Goal: Transaction & Acquisition: Book appointment/travel/reservation

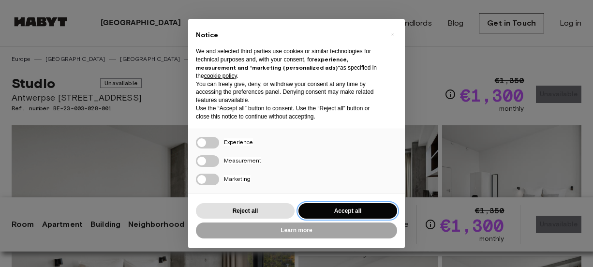
drag, startPoint x: 329, startPoint y: 215, endPoint x: 313, endPoint y: 197, distance: 24.7
click at [313, 197] on div "× Notice We and selected third parties use cookies or similar technologies for …" at bounding box center [296, 133] width 217 height 229
click at [325, 210] on button "Accept all" at bounding box center [347, 211] width 99 height 16
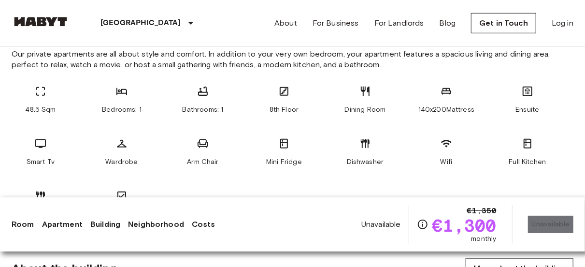
scroll to position [425, 0]
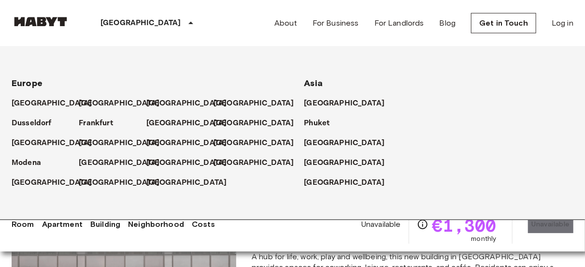
click at [118, 23] on p "[GEOGRAPHIC_DATA]" at bounding box center [141, 23] width 81 height 12
click at [161, 102] on p "[GEOGRAPHIC_DATA]" at bounding box center [188, 104] width 81 height 12
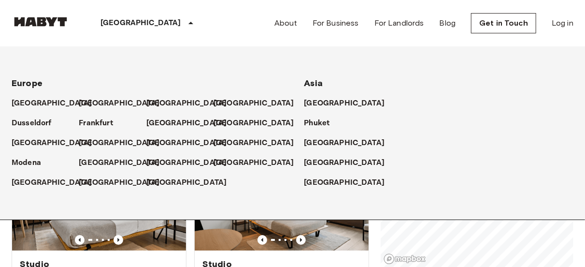
scroll to position [233, 0]
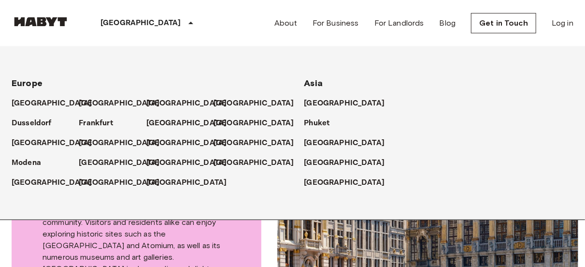
click at [185, 27] on icon at bounding box center [191, 23] width 12 height 12
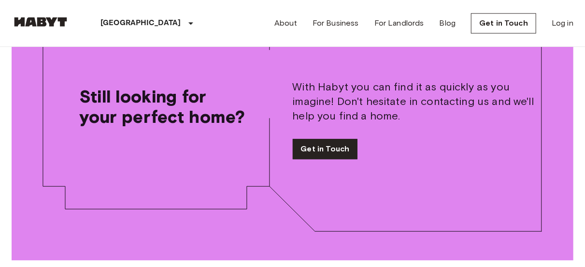
scroll to position [1239, 0]
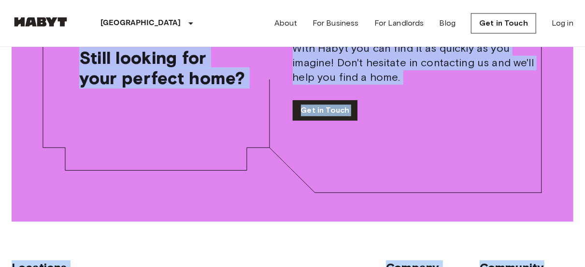
drag, startPoint x: 585, startPoint y: 192, endPoint x: 583, endPoint y: 140, distance: 52.3
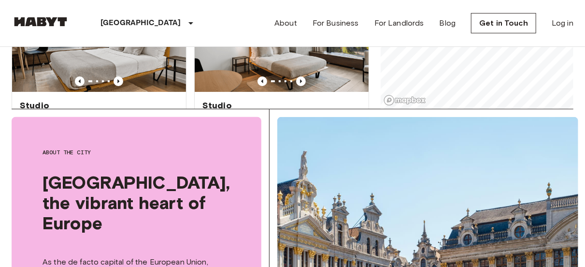
scroll to position [0, 0]
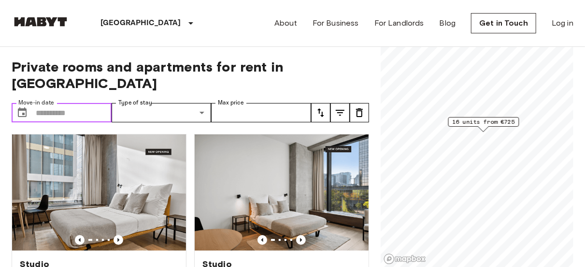
click at [66, 103] on input "Move-in date" at bounding box center [74, 112] width 76 height 19
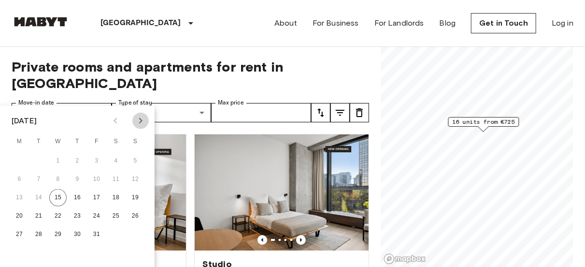
click at [136, 118] on icon "Next month" at bounding box center [141, 121] width 12 height 12
click at [144, 125] on icon "Next month" at bounding box center [141, 121] width 12 height 12
click at [132, 157] on button "1" at bounding box center [135, 160] width 17 height 17
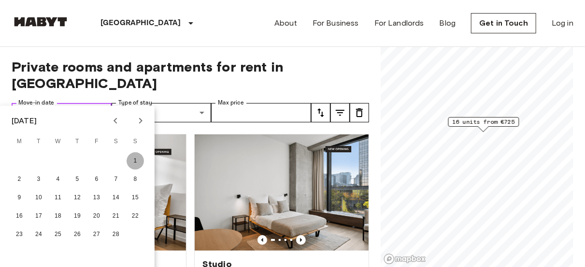
type input "**********"
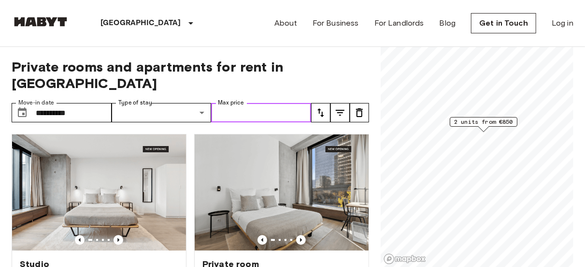
click at [246, 103] on input "Max price" at bounding box center [261, 112] width 100 height 19
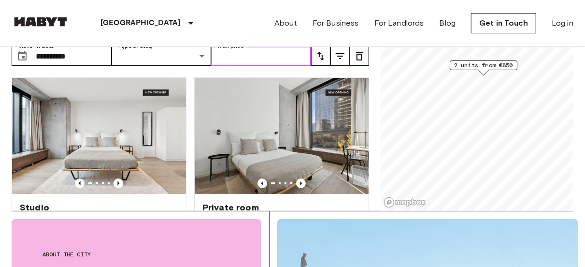
scroll to position [33, 0]
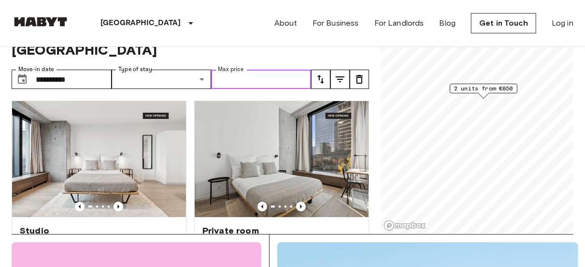
click at [257, 70] on input "Max price" at bounding box center [261, 79] width 100 height 19
click at [466, 93] on div "2 units from €850" at bounding box center [484, 91] width 68 height 15
